Goal: Use online tool/utility: Use online tool/utility

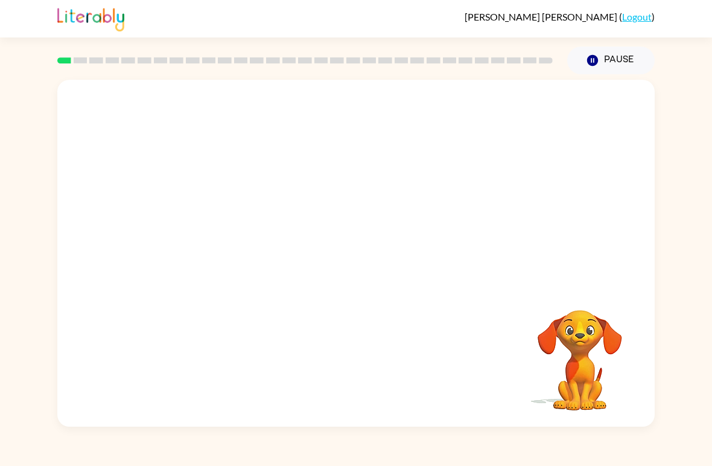
click at [320, 188] on video "Your browser must support playing .mp4 files to use Literably. Please try using…" at bounding box center [356, 182] width 598 height 205
click at [349, 261] on div at bounding box center [356, 259] width 77 height 44
click at [344, 258] on button "button" at bounding box center [356, 259] width 77 height 44
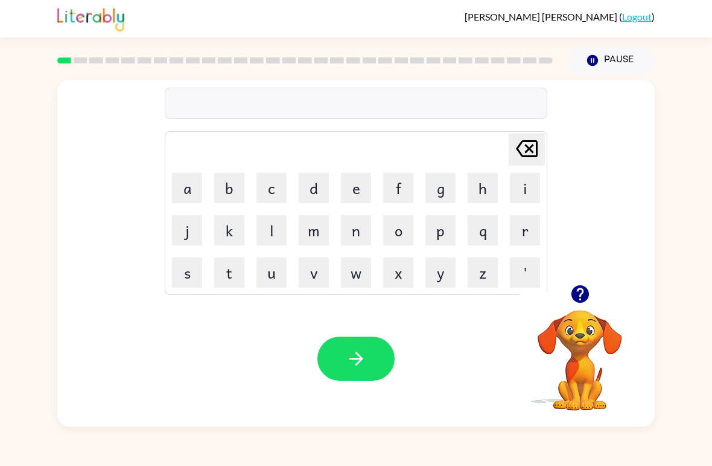
click at [354, 269] on button "w" at bounding box center [356, 272] width 30 height 30
click at [516, 150] on icon "[PERSON_NAME] last character input" at bounding box center [527, 148] width 29 height 29
click at [535, 230] on button "r" at bounding box center [525, 230] width 30 height 30
click at [261, 182] on button "c" at bounding box center [272, 188] width 30 height 30
click at [523, 148] on icon "[PERSON_NAME] last character input" at bounding box center [527, 148] width 29 height 29
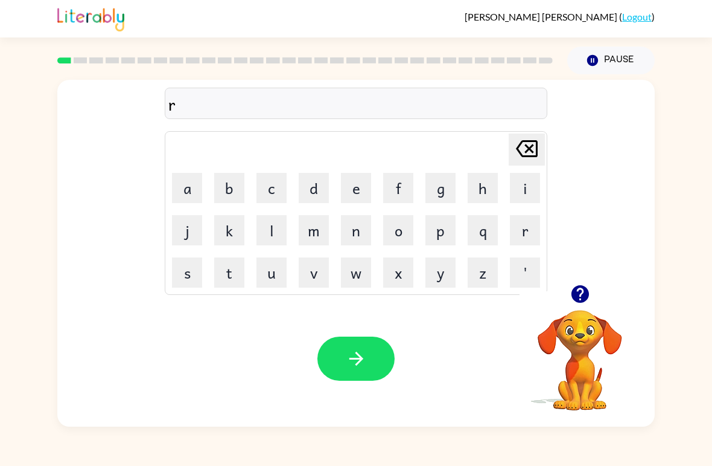
click at [274, 273] on button "u" at bounding box center [272, 272] width 30 height 30
click at [233, 190] on button "b" at bounding box center [229, 188] width 30 height 30
click at [330, 353] on button "button" at bounding box center [356, 358] width 77 height 44
click at [303, 229] on button "m" at bounding box center [314, 230] width 30 height 30
click at [395, 229] on button "o" at bounding box center [398, 230] width 30 height 30
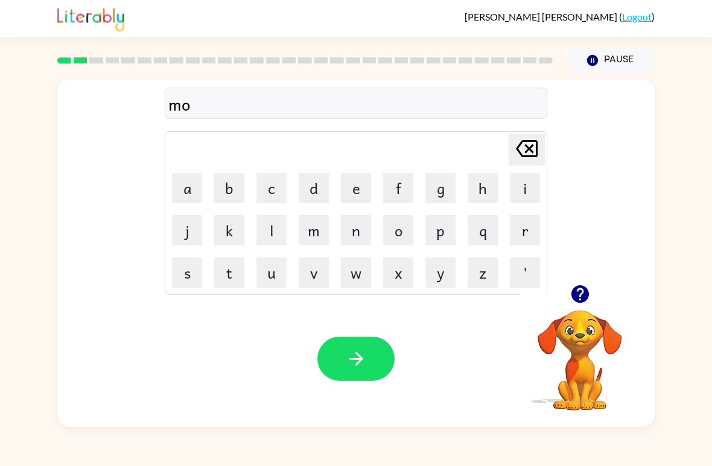
click at [351, 283] on button "w" at bounding box center [356, 272] width 30 height 30
click at [222, 273] on button "t" at bounding box center [229, 272] width 30 height 30
click at [478, 190] on button "h" at bounding box center [483, 188] width 30 height 30
click at [360, 368] on icon "button" at bounding box center [356, 358] width 21 height 21
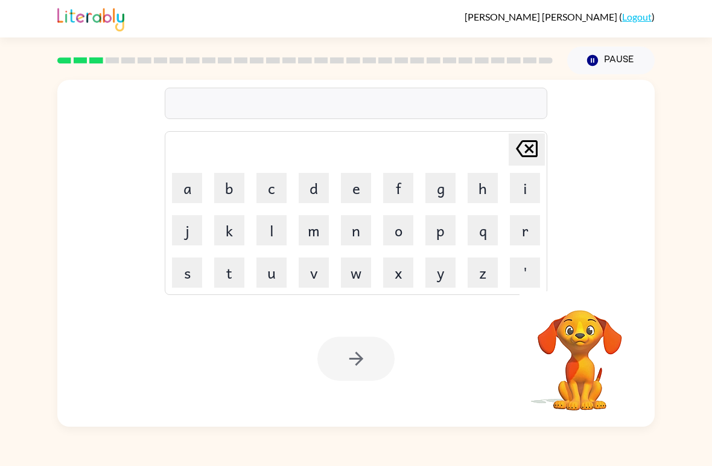
click at [705, 194] on div "[PERSON_NAME] last character input a b c d e f g h i j k l m n o p q r s t u v …" at bounding box center [356, 250] width 712 height 352
click at [319, 189] on button "d" at bounding box center [314, 188] width 30 height 30
click at [358, 238] on button "n" at bounding box center [356, 230] width 30 height 30
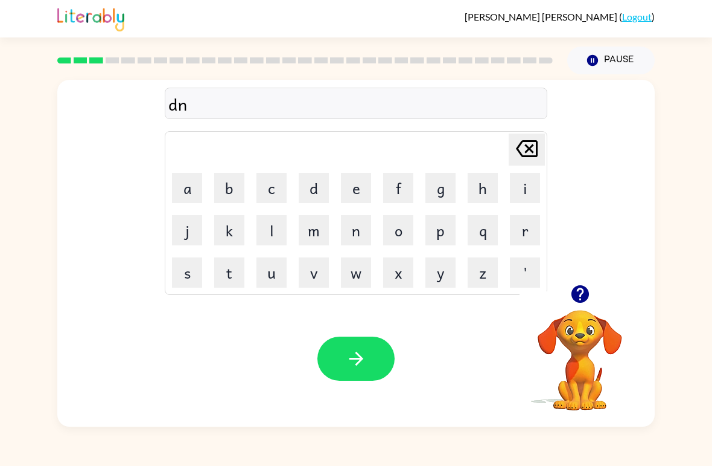
click at [528, 161] on icon "[PERSON_NAME] last character input" at bounding box center [527, 148] width 29 height 29
click at [354, 187] on button "e" at bounding box center [356, 188] width 30 height 30
click at [354, 233] on button "n" at bounding box center [356, 230] width 30 height 30
click at [333, 344] on button "button" at bounding box center [356, 358] width 77 height 44
click at [485, 237] on button "q" at bounding box center [483, 230] width 30 height 30
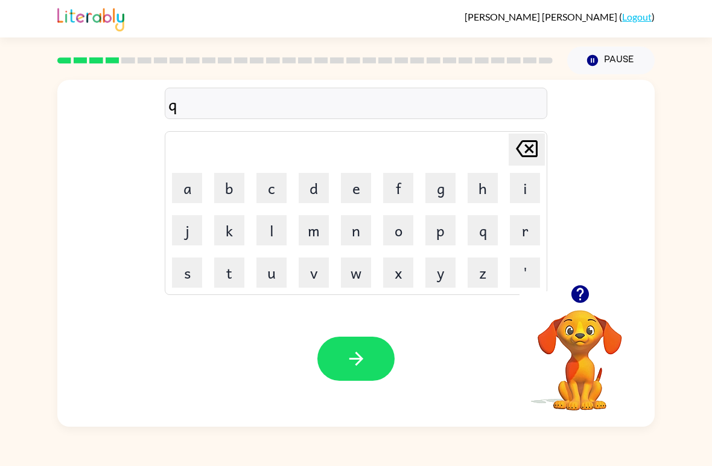
click at [523, 152] on icon "[PERSON_NAME] last character input" at bounding box center [527, 148] width 29 height 29
click at [177, 277] on button "s" at bounding box center [187, 272] width 30 height 30
click at [438, 225] on button "p" at bounding box center [441, 230] width 30 height 30
click at [403, 235] on button "o" at bounding box center [398, 230] width 30 height 30
click at [219, 270] on button "t" at bounding box center [229, 272] width 30 height 30
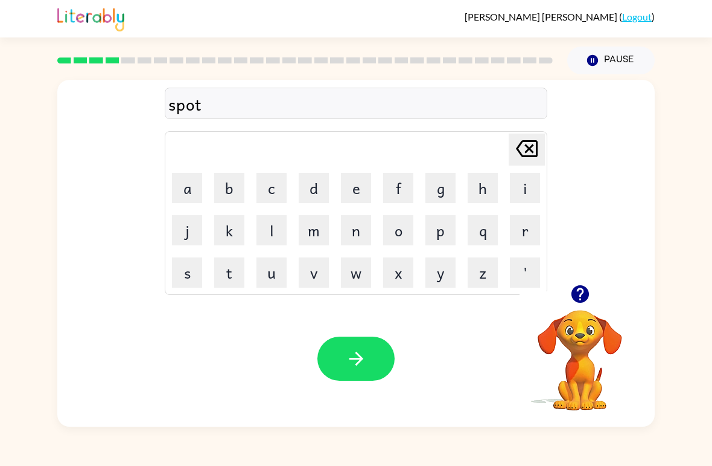
click at [361, 366] on icon "button" at bounding box center [356, 358] width 21 height 21
click at [190, 274] on button "s" at bounding box center [187, 272] width 30 height 30
click at [359, 283] on button "w" at bounding box center [356, 272] width 30 height 30
click at [364, 189] on button "e" at bounding box center [356, 188] width 30 height 30
click at [438, 236] on button "p" at bounding box center [441, 230] width 30 height 30
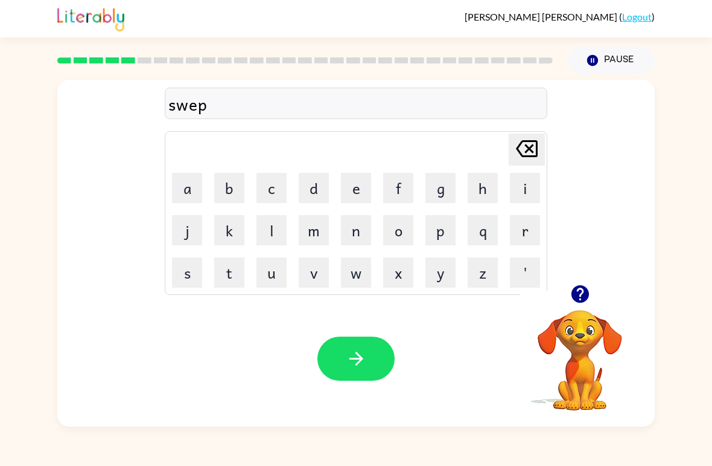
click at [235, 282] on button "t" at bounding box center [229, 272] width 30 height 30
click at [339, 372] on button "button" at bounding box center [356, 358] width 77 height 44
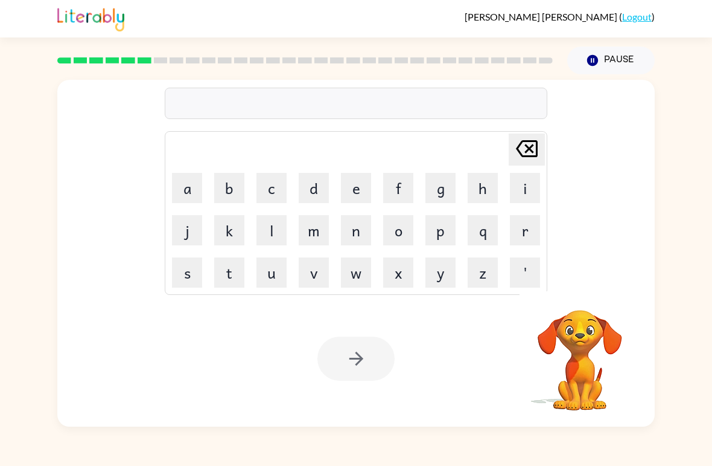
click at [442, 232] on button "p" at bounding box center [441, 230] width 30 height 30
click at [524, 181] on button "i" at bounding box center [525, 188] width 30 height 30
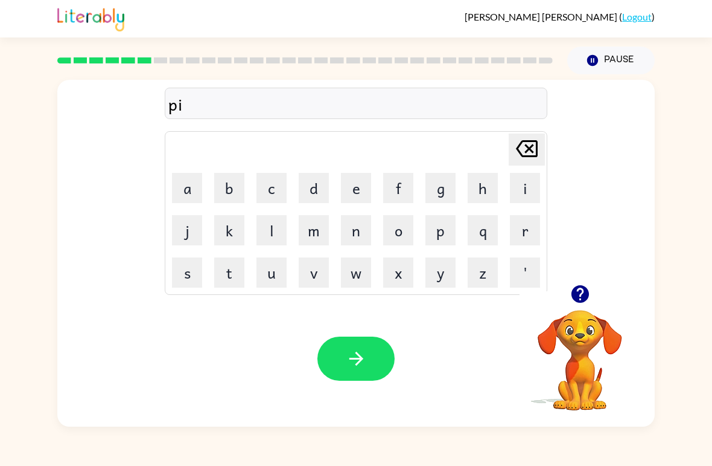
click at [352, 181] on button "e" at bounding box center [356, 188] width 30 height 30
click at [334, 357] on button "button" at bounding box center [356, 358] width 77 height 44
click at [270, 187] on button "c" at bounding box center [272, 188] width 30 height 30
click at [182, 185] on button "a" at bounding box center [187, 188] width 30 height 30
click at [368, 240] on button "n" at bounding box center [356, 230] width 30 height 30
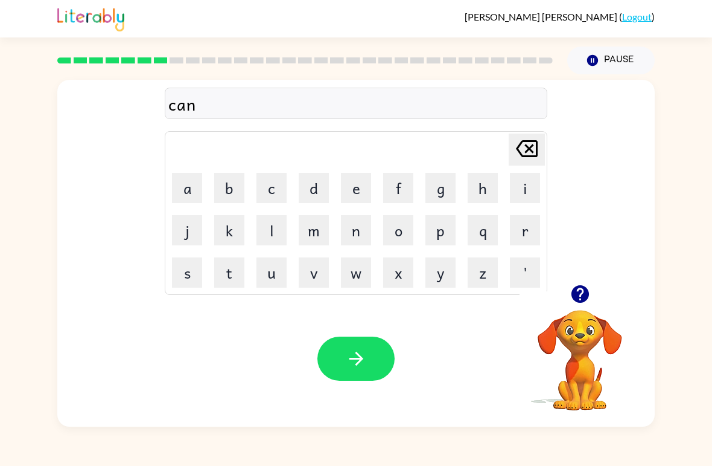
click at [314, 188] on button "d" at bounding box center [314, 188] width 30 height 30
click at [275, 237] on button "l" at bounding box center [272, 230] width 30 height 30
click at [344, 352] on button "button" at bounding box center [356, 358] width 77 height 44
click at [223, 191] on button "b" at bounding box center [229, 188] width 30 height 30
click at [181, 187] on button "a" at bounding box center [187, 188] width 30 height 30
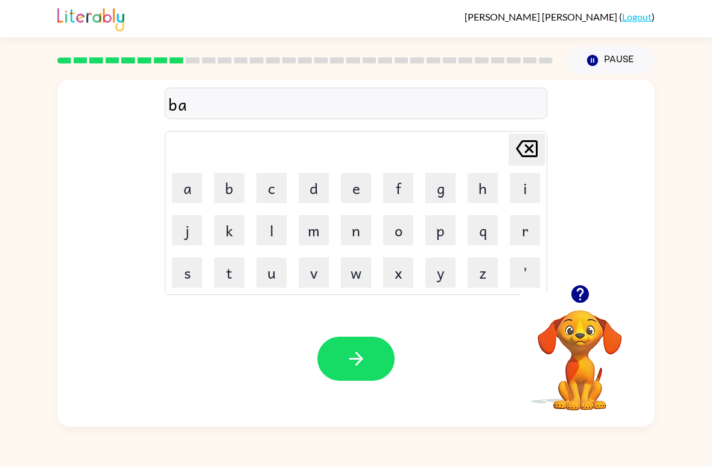
click at [397, 191] on button "f" at bounding box center [398, 188] width 30 height 30
click at [335, 354] on button "button" at bounding box center [356, 358] width 77 height 44
click at [274, 191] on button "c" at bounding box center [272, 188] width 30 height 30
click at [263, 229] on button "l" at bounding box center [272, 230] width 30 height 30
click at [392, 230] on button "o" at bounding box center [398, 230] width 30 height 30
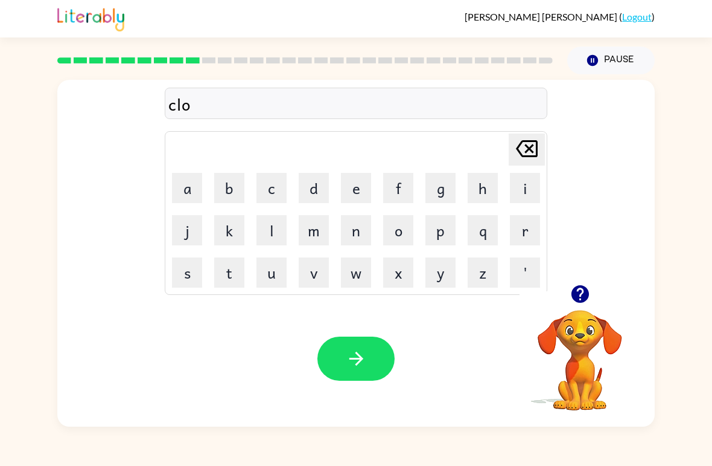
click at [359, 279] on button "w" at bounding box center [356, 272] width 30 height 30
click at [358, 229] on button "n" at bounding box center [356, 230] width 30 height 30
click at [332, 356] on button "button" at bounding box center [356, 358] width 77 height 44
click at [187, 274] on button "s" at bounding box center [187, 272] width 30 height 30
click at [476, 192] on button "h" at bounding box center [483, 188] width 30 height 30
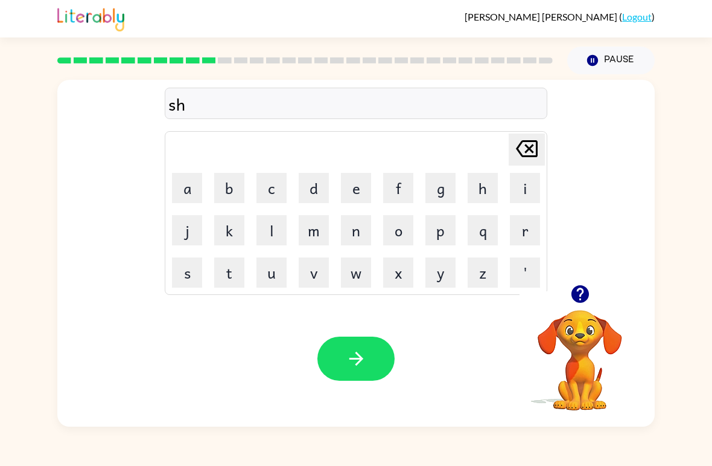
click at [406, 231] on button "o" at bounding box center [398, 230] width 30 height 30
click at [275, 195] on button "c" at bounding box center [272, 188] width 30 height 30
click at [231, 232] on button "k" at bounding box center [229, 230] width 30 height 30
click at [346, 357] on icon "button" at bounding box center [356, 358] width 21 height 21
click at [441, 184] on button "g" at bounding box center [441, 188] width 30 height 30
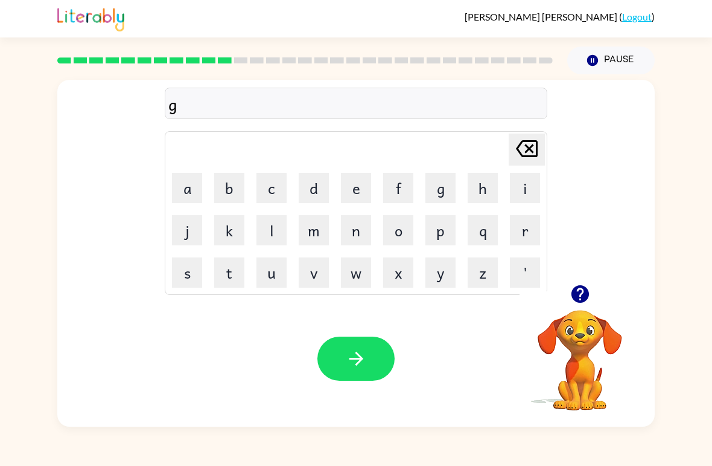
click at [172, 188] on button "a" at bounding box center [187, 188] width 30 height 30
click at [486, 270] on button "z" at bounding box center [483, 272] width 30 height 30
click at [351, 368] on icon "button" at bounding box center [356, 358] width 21 height 21
click at [400, 281] on button "x" at bounding box center [398, 272] width 30 height 30
click at [438, 226] on button "p" at bounding box center [441, 230] width 30 height 30
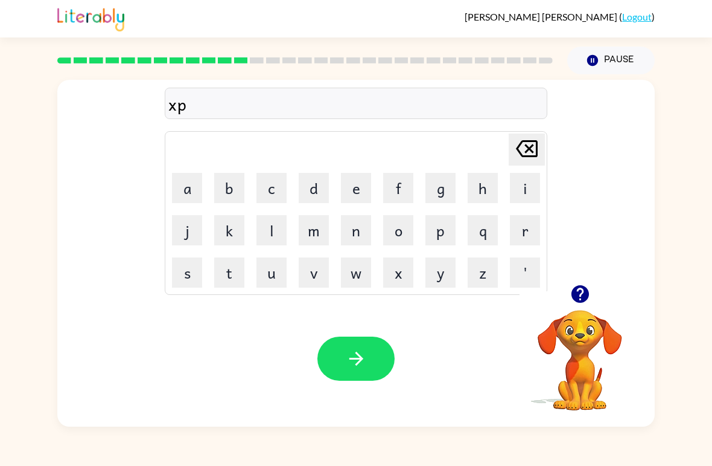
click at [272, 226] on button "l" at bounding box center [272, 230] width 30 height 30
click at [395, 234] on button "o" at bounding box center [398, 230] width 30 height 30
click at [310, 184] on button "d" at bounding box center [314, 188] width 30 height 30
click at [350, 372] on button "button" at bounding box center [356, 358] width 77 height 44
click at [181, 275] on button "s" at bounding box center [187, 272] width 30 height 30
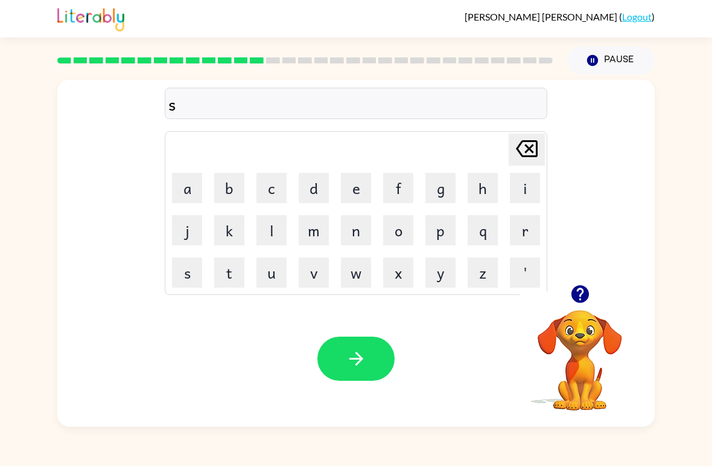
click at [355, 271] on button "w" at bounding box center [356, 272] width 30 height 30
click at [353, 190] on button "e" at bounding box center [356, 188] width 30 height 30
click at [229, 275] on button "t" at bounding box center [229, 272] width 30 height 30
click at [520, 152] on icon at bounding box center [527, 148] width 22 height 17
click at [360, 194] on button "e" at bounding box center [356, 188] width 30 height 30
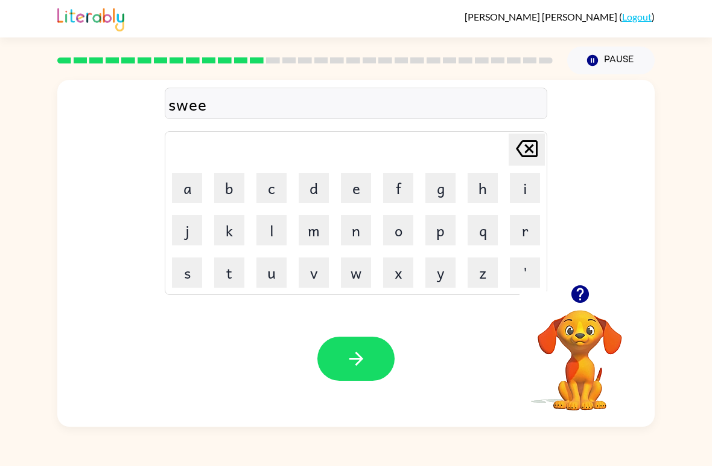
click at [228, 280] on button "t" at bounding box center [229, 272] width 30 height 30
click at [357, 234] on button "n" at bounding box center [356, 230] width 30 height 30
click at [357, 186] on button "e" at bounding box center [356, 188] width 30 height 30
click at [190, 268] on button "s" at bounding box center [187, 272] width 30 height 30
click at [343, 354] on button "button" at bounding box center [356, 358] width 77 height 44
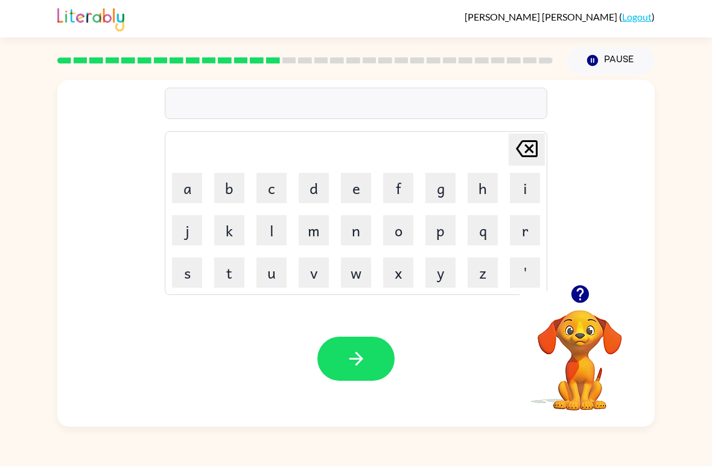
click at [488, 191] on button "h" at bounding box center [483, 188] width 30 height 30
click at [528, 189] on button "i" at bounding box center [525, 188] width 30 height 30
click at [435, 235] on button "p" at bounding box center [441, 230] width 30 height 30
click at [394, 223] on button "o" at bounding box center [398, 230] width 30 height 30
click at [348, 271] on button "w" at bounding box center [356, 272] width 30 height 30
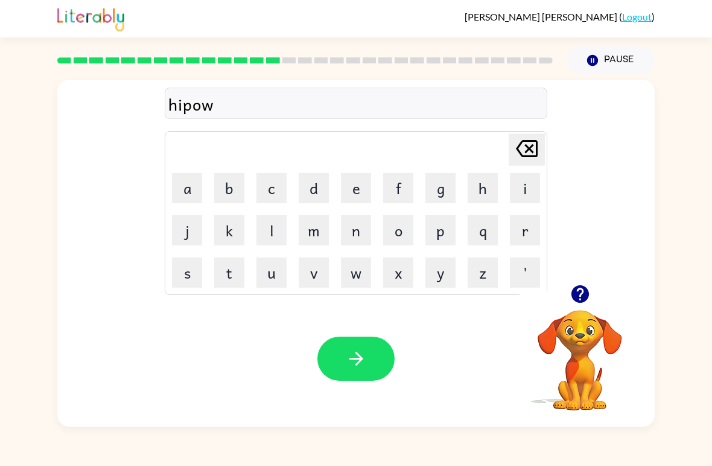
click at [357, 188] on button "e" at bounding box center [356, 188] width 30 height 30
click at [331, 368] on button "button" at bounding box center [356, 358] width 77 height 44
click at [400, 179] on button "f" at bounding box center [398, 188] width 30 height 30
click at [392, 231] on button "o" at bounding box center [398, 230] width 30 height 30
click at [528, 237] on button "r" at bounding box center [525, 230] width 30 height 30
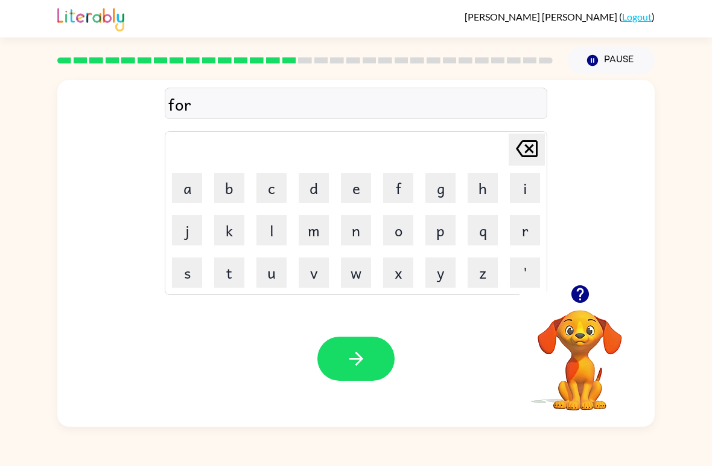
click at [274, 192] on button "c" at bounding box center [272, 188] width 30 height 30
click at [336, 348] on button "button" at bounding box center [356, 358] width 77 height 44
click at [348, 273] on button "w" at bounding box center [356, 272] width 30 height 30
click at [345, 181] on button "e" at bounding box center [356, 188] width 30 height 30
click at [222, 191] on button "b" at bounding box center [229, 188] width 30 height 30
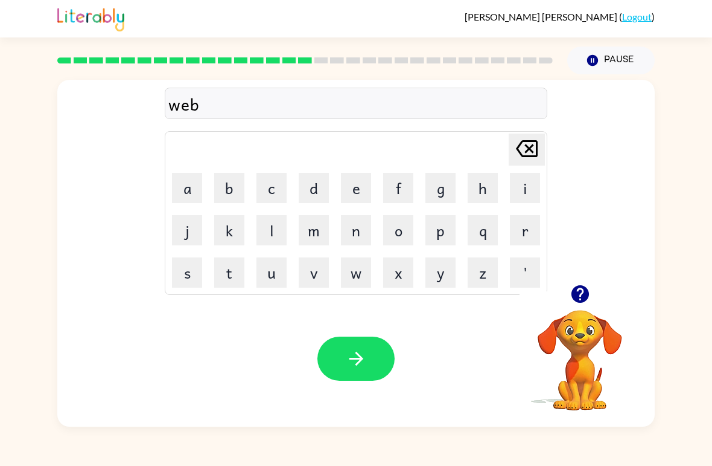
click at [346, 362] on icon "button" at bounding box center [356, 358] width 21 height 21
click at [181, 274] on button "s" at bounding box center [187, 272] width 30 height 30
click at [274, 226] on button "l" at bounding box center [272, 230] width 30 height 30
click at [353, 192] on button "e" at bounding box center [356, 188] width 30 height 30
click at [441, 240] on button "p" at bounding box center [441, 230] width 30 height 30
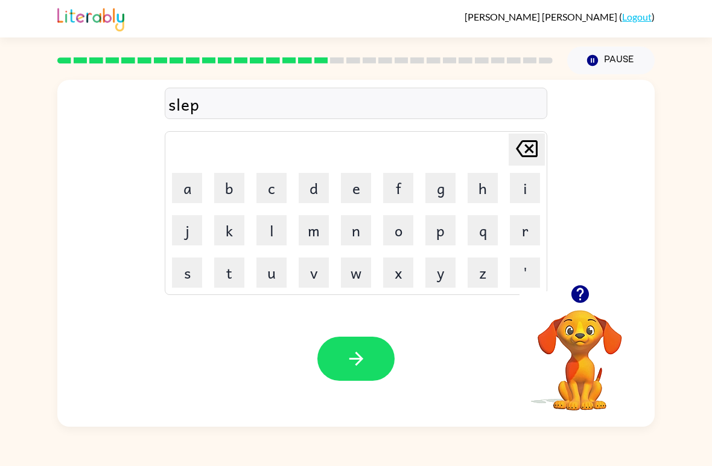
click at [357, 184] on button "e" at bounding box center [356, 188] width 30 height 30
click at [309, 191] on button "d" at bounding box center [314, 188] width 30 height 30
click at [346, 360] on icon "button" at bounding box center [356, 358] width 21 height 21
click at [682, 171] on div "[PERSON_NAME] last character input a b c d e f g h i j k l m n o p q r s t u v …" at bounding box center [356, 250] width 712 height 352
click at [477, 188] on button "h" at bounding box center [483, 188] width 30 height 30
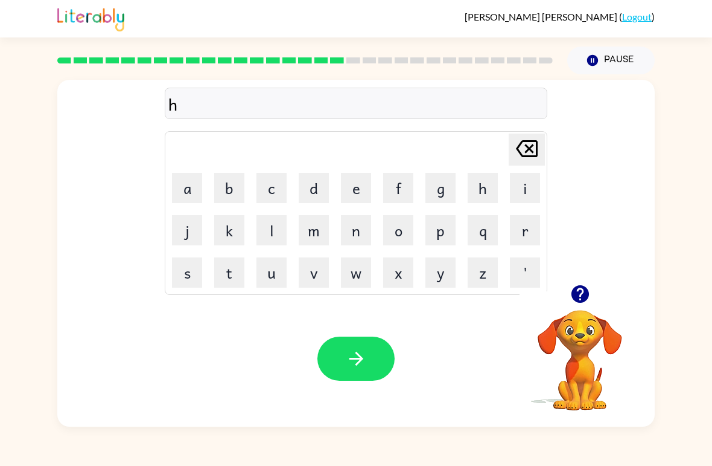
click at [190, 186] on button "a" at bounding box center [187, 188] width 30 height 30
click at [528, 234] on button "r" at bounding box center [525, 230] width 30 height 30
click at [302, 181] on button "d" at bounding box center [314, 188] width 30 height 30
click at [373, 355] on button "button" at bounding box center [356, 358] width 77 height 44
click at [519, 231] on button "r" at bounding box center [525, 230] width 30 height 30
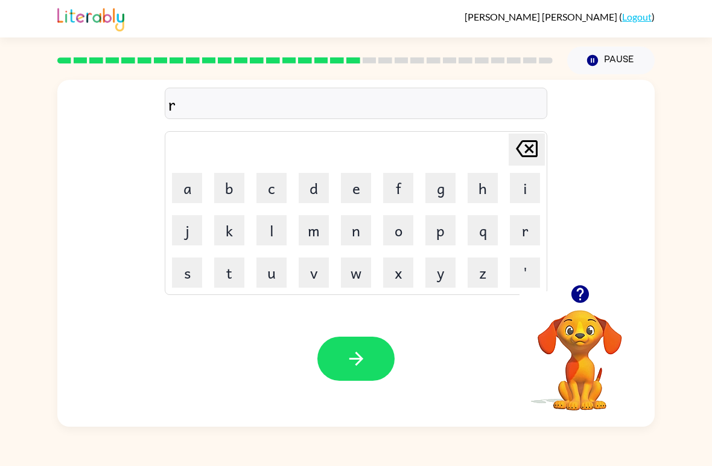
click at [403, 235] on button "o" at bounding box center [398, 230] width 30 height 30
click at [319, 190] on button "d" at bounding box center [314, 188] width 30 height 30
click at [350, 350] on icon "button" at bounding box center [356, 358] width 21 height 21
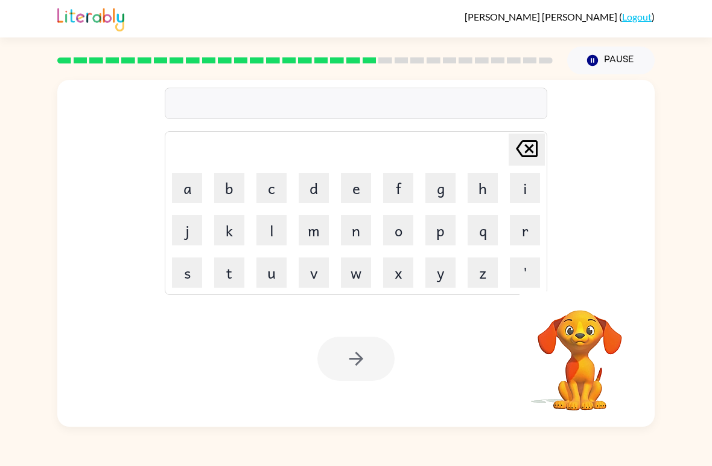
click at [685, 167] on div "[PERSON_NAME] last character input a b c d e f g h i j k l m n o p q r s t u v …" at bounding box center [356, 250] width 712 height 352
click at [352, 187] on button "e" at bounding box center [356, 188] width 30 height 30
click at [187, 279] on button "s" at bounding box center [187, 272] width 30 height 30
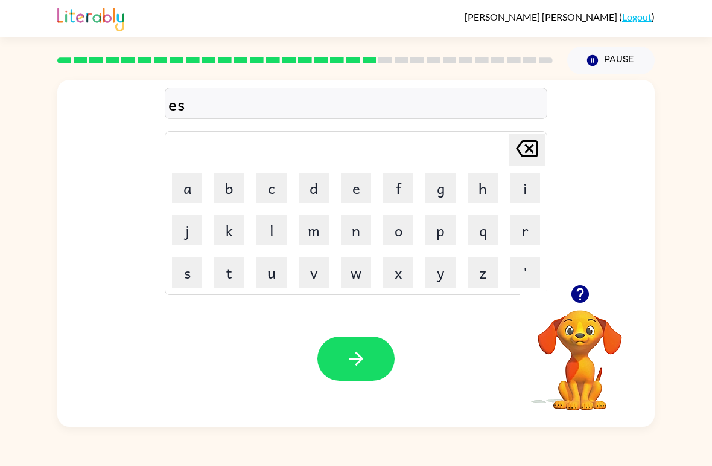
click at [223, 278] on button "t" at bounding box center [229, 272] width 30 height 30
click at [524, 148] on icon "[PERSON_NAME] last character input" at bounding box center [527, 148] width 29 height 29
click at [523, 148] on icon "[PERSON_NAME] last character input" at bounding box center [527, 148] width 29 height 29
click at [525, 154] on icon "[PERSON_NAME] last character input" at bounding box center [527, 148] width 29 height 29
click at [522, 231] on button "r" at bounding box center [525, 230] width 30 height 30
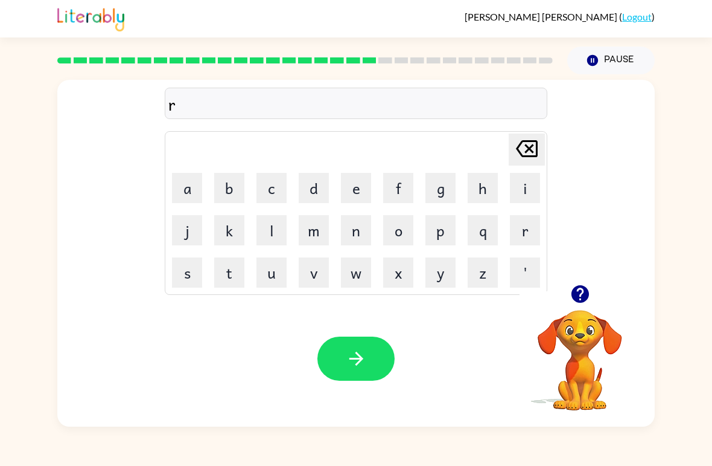
click at [352, 191] on button "e" at bounding box center [356, 188] width 30 height 30
click at [185, 270] on button "s" at bounding box center [187, 272] width 30 height 30
click at [219, 272] on button "t" at bounding box center [229, 272] width 30 height 30
click at [361, 181] on button "e" at bounding box center [356, 188] width 30 height 30
click at [318, 196] on button "d" at bounding box center [314, 188] width 30 height 30
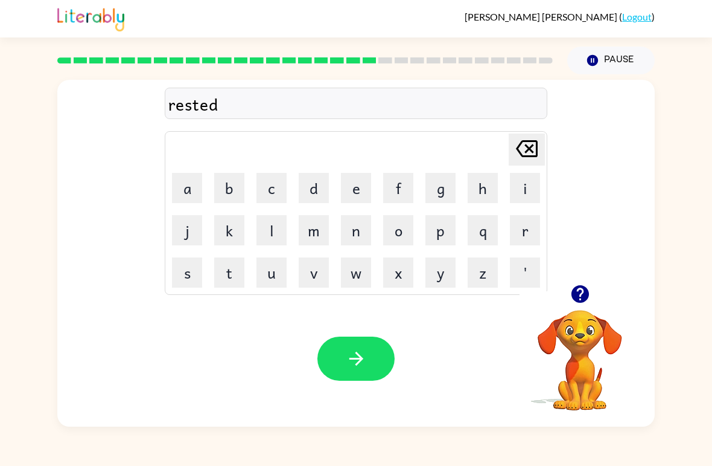
click at [348, 359] on icon "button" at bounding box center [356, 358] width 21 height 21
click at [355, 278] on button "w" at bounding box center [356, 272] width 30 height 30
click at [186, 187] on button "a" at bounding box center [187, 188] width 30 height 30
click at [269, 185] on button "c" at bounding box center [272, 188] width 30 height 30
click at [357, 356] on icon "button" at bounding box center [356, 358] width 21 height 21
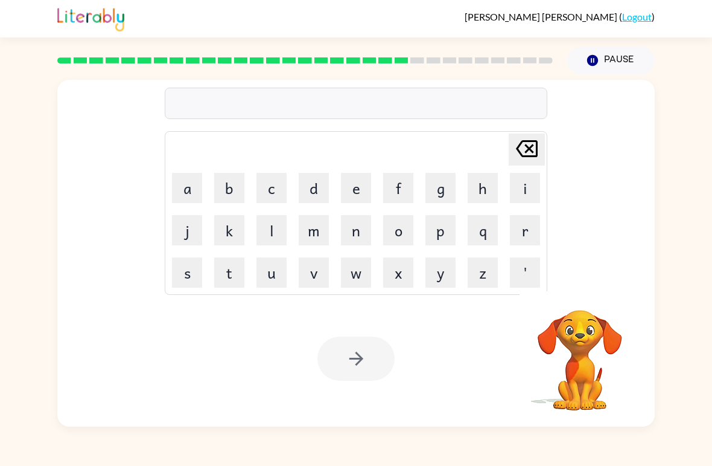
click at [187, 269] on button "s" at bounding box center [187, 272] width 30 height 30
click at [344, 229] on button "n" at bounding box center [356, 230] width 30 height 30
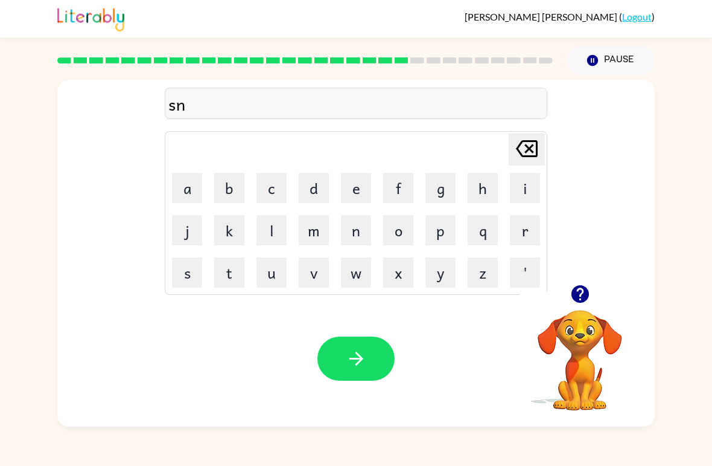
click at [397, 220] on button "o" at bounding box center [398, 230] width 30 height 30
click at [353, 271] on button "w" at bounding box center [356, 272] width 30 height 30
click at [275, 328] on div "Your browser must support playing .mp4 files to use Literably. Please try using…" at bounding box center [356, 358] width 598 height 136
click at [309, 225] on button "m" at bounding box center [314, 230] width 30 height 30
click at [179, 179] on button "a" at bounding box center [187, 188] width 30 height 30
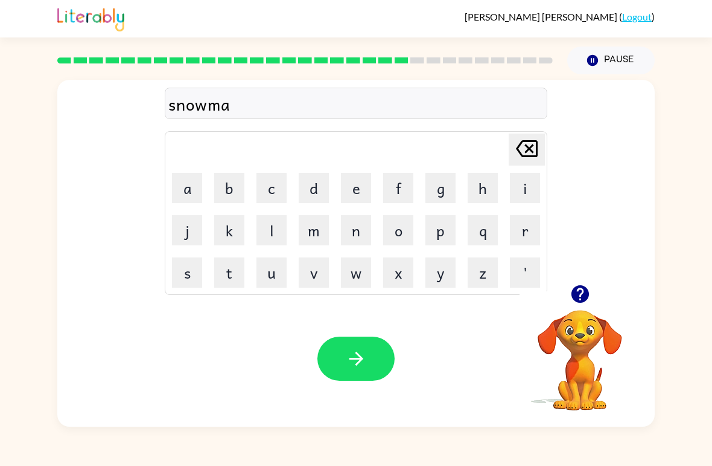
click at [354, 232] on button "n" at bounding box center [356, 230] width 30 height 30
click at [339, 358] on button "button" at bounding box center [356, 358] width 77 height 44
click at [350, 277] on button "w" at bounding box center [356, 272] width 30 height 30
click at [520, 194] on button "i" at bounding box center [525, 188] width 30 height 30
click at [362, 235] on button "n" at bounding box center [356, 230] width 30 height 30
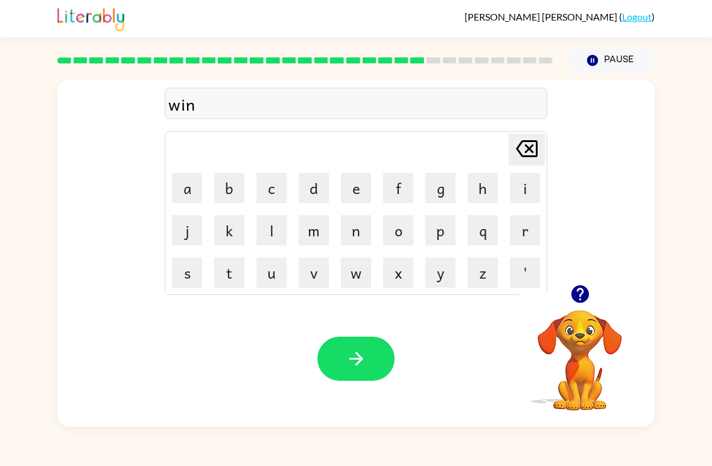
click at [232, 281] on button "t" at bounding box center [229, 272] width 30 height 30
click at [355, 190] on button "e" at bounding box center [356, 188] width 30 height 30
click at [519, 230] on button "r" at bounding box center [525, 230] width 30 height 30
click at [338, 362] on button "button" at bounding box center [356, 358] width 77 height 44
click at [271, 189] on button "c" at bounding box center [272, 188] width 30 height 30
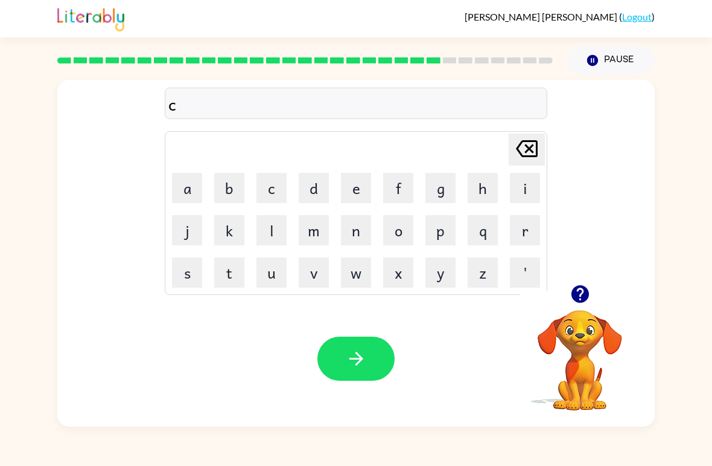
click at [354, 188] on button "e" at bounding box center [356, 188] width 30 height 30
click at [519, 162] on icon "[PERSON_NAME] last character input" at bounding box center [527, 148] width 29 height 29
click at [516, 156] on icon "[PERSON_NAME] last character input" at bounding box center [527, 148] width 29 height 29
click at [229, 232] on button "k" at bounding box center [229, 230] width 30 height 30
click at [526, 148] on icon "[PERSON_NAME] last character input" at bounding box center [527, 148] width 29 height 29
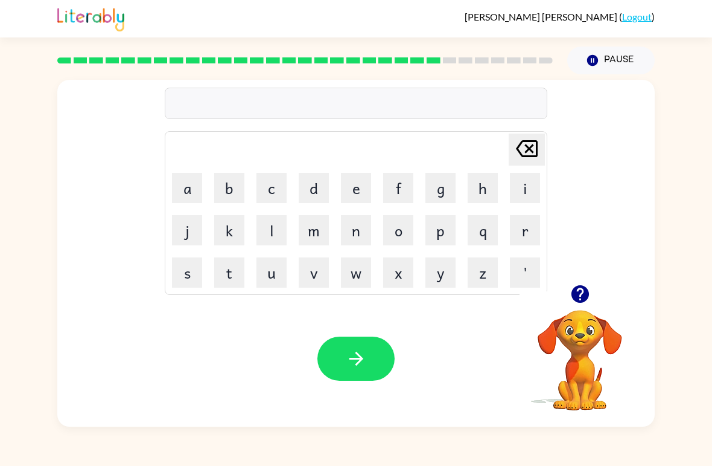
click at [274, 191] on button "c" at bounding box center [272, 188] width 30 height 30
click at [493, 199] on button "h" at bounding box center [483, 188] width 30 height 30
click at [365, 191] on button "e" at bounding box center [356, 188] width 30 height 30
click at [177, 277] on button "s" at bounding box center [187, 272] width 30 height 30
click at [223, 264] on button "t" at bounding box center [229, 272] width 30 height 30
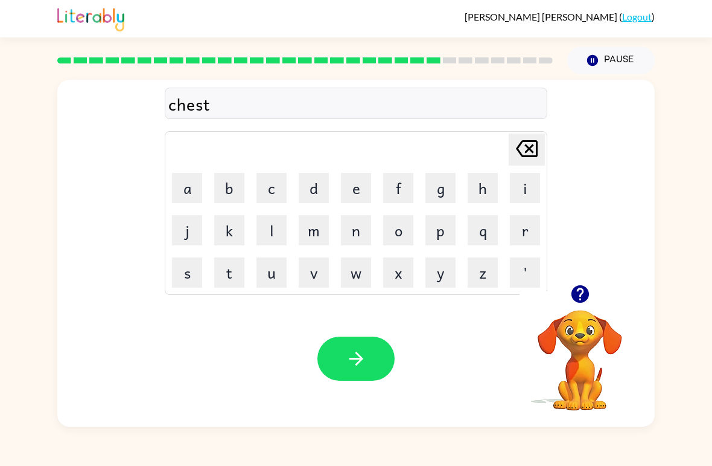
click at [354, 362] on icon "button" at bounding box center [356, 358] width 21 height 21
click at [178, 270] on button "s" at bounding box center [187, 272] width 30 height 30
click at [270, 281] on button "u" at bounding box center [272, 272] width 30 height 30
click at [309, 191] on button "d" at bounding box center [314, 188] width 30 height 30
click at [363, 188] on button "e" at bounding box center [356, 188] width 30 height 30
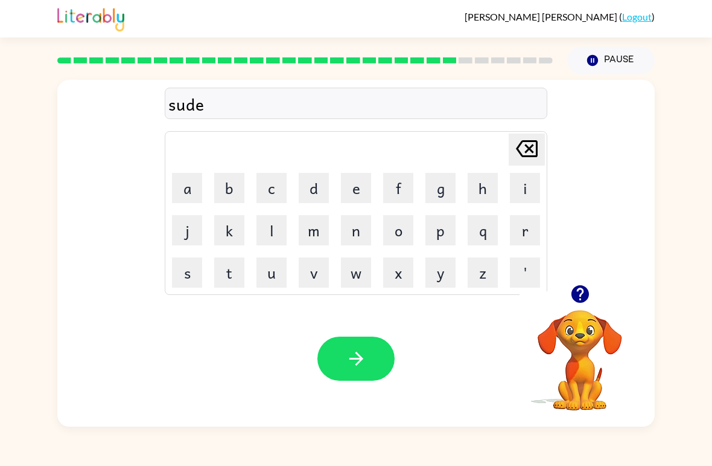
click at [347, 233] on button "n" at bounding box center [356, 230] width 30 height 30
click at [339, 357] on button "button" at bounding box center [356, 358] width 77 height 44
click at [277, 186] on button "c" at bounding box center [272, 188] width 30 height 30
click at [405, 236] on button "o" at bounding box center [398, 230] width 30 height 30
click at [357, 271] on button "w" at bounding box center [356, 272] width 30 height 30
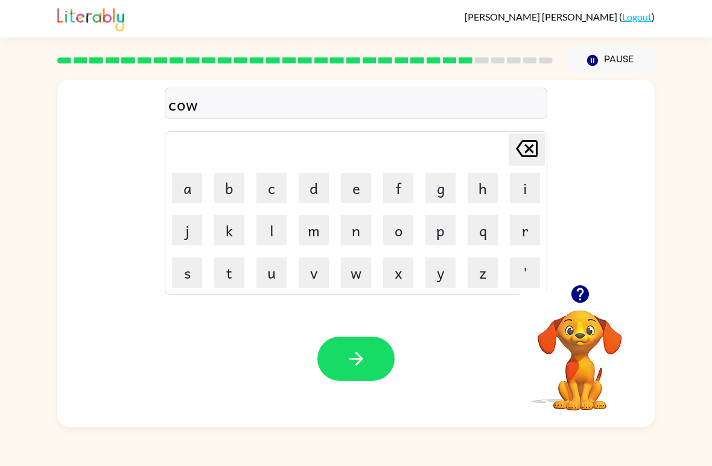
click at [358, 228] on button "n" at bounding box center [356, 230] width 30 height 30
click at [350, 350] on icon "button" at bounding box center [356, 358] width 21 height 21
click at [279, 184] on button "c" at bounding box center [272, 188] width 30 height 30
click at [484, 179] on button "h" at bounding box center [483, 188] width 30 height 30
click at [186, 189] on button "a" at bounding box center [187, 188] width 30 height 30
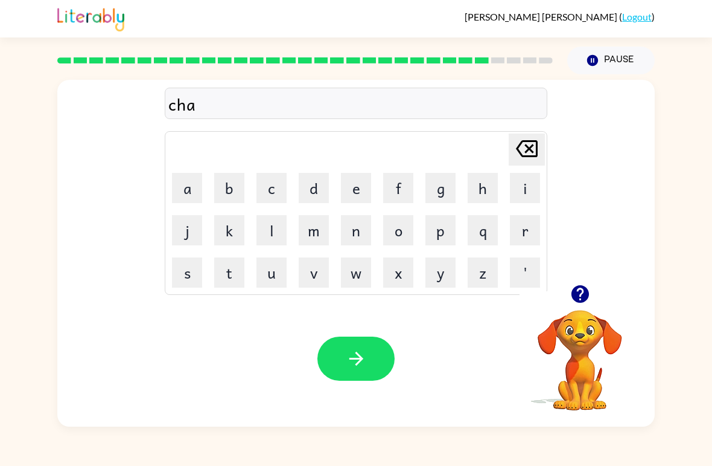
click at [351, 234] on button "n" at bounding box center [356, 230] width 30 height 30
click at [359, 187] on button "e" at bounding box center [356, 188] width 30 height 30
click at [338, 362] on button "button" at bounding box center [356, 358] width 77 height 44
click at [182, 274] on button "s" at bounding box center [187, 272] width 30 height 30
click at [481, 188] on button "h" at bounding box center [483, 188] width 30 height 30
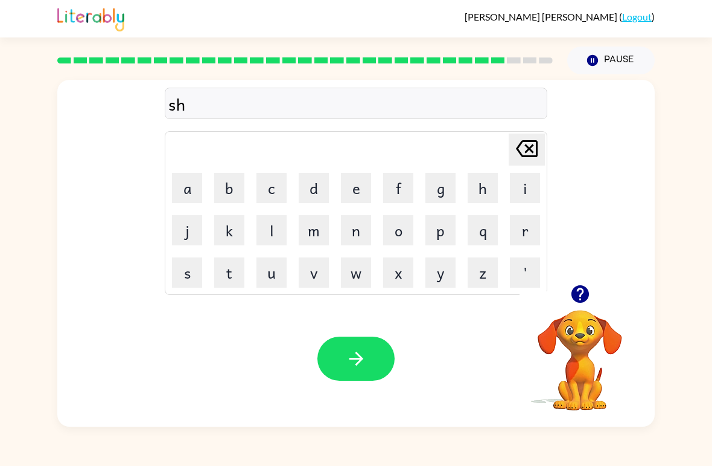
click at [275, 270] on button "u" at bounding box center [272, 272] width 30 height 30
click at [223, 274] on button "t" at bounding box center [229, 272] width 30 height 30
click at [333, 355] on button "button" at bounding box center [356, 358] width 77 height 44
click at [229, 279] on button "t" at bounding box center [229, 272] width 30 height 30
click at [491, 191] on button "h" at bounding box center [483, 188] width 30 height 30
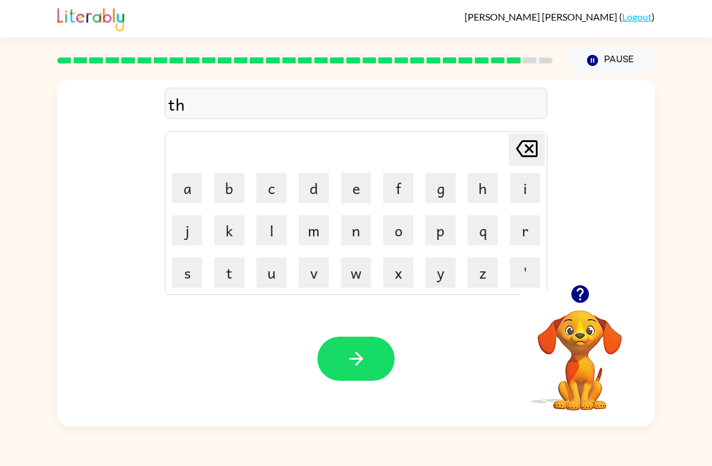
click at [267, 274] on button "u" at bounding box center [272, 272] width 30 height 30
click at [528, 236] on button "r" at bounding box center [525, 230] width 30 height 30
click at [185, 271] on button "s" at bounding box center [187, 272] width 30 height 30
click at [228, 277] on button "t" at bounding box center [229, 272] width 30 height 30
click at [342, 362] on button "button" at bounding box center [356, 358] width 77 height 44
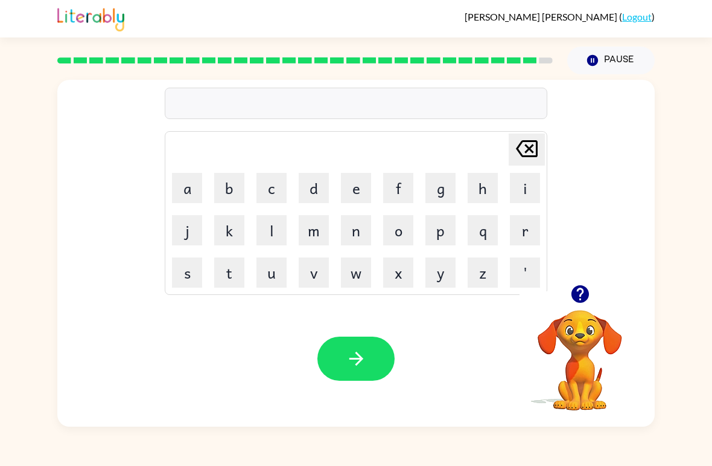
click at [524, 227] on button "r" at bounding box center [525, 230] width 30 height 30
click at [529, 186] on button "i" at bounding box center [525, 188] width 30 height 30
click at [437, 228] on button "p" at bounding box center [441, 230] width 30 height 30
click at [356, 176] on button "e" at bounding box center [356, 188] width 30 height 30
click at [360, 359] on icon "button" at bounding box center [356, 358] width 14 height 14
